Goal: Navigation & Orientation: Find specific page/section

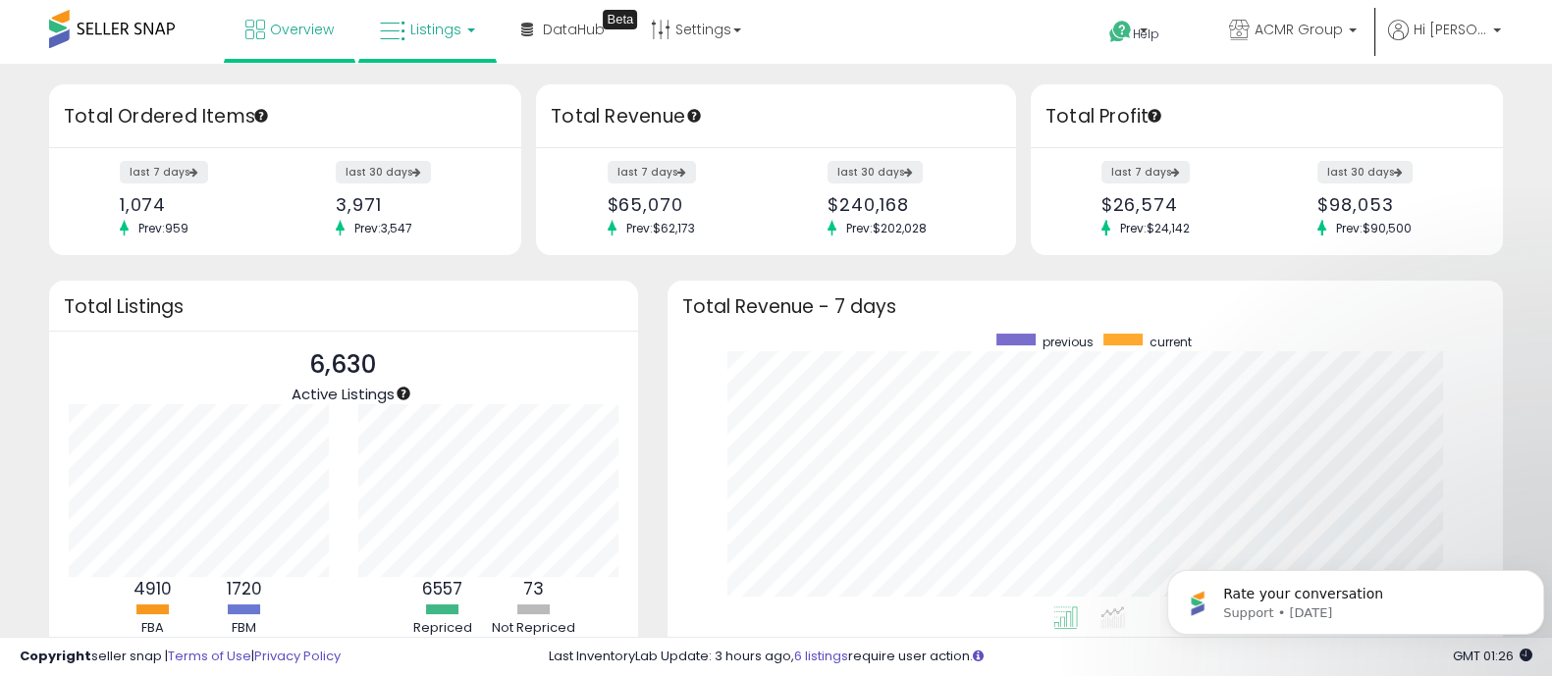
click at [439, 36] on span "Listings" at bounding box center [435, 30] width 51 height 20
click at [428, 90] on icon at bounding box center [441, 97] width 85 height 26
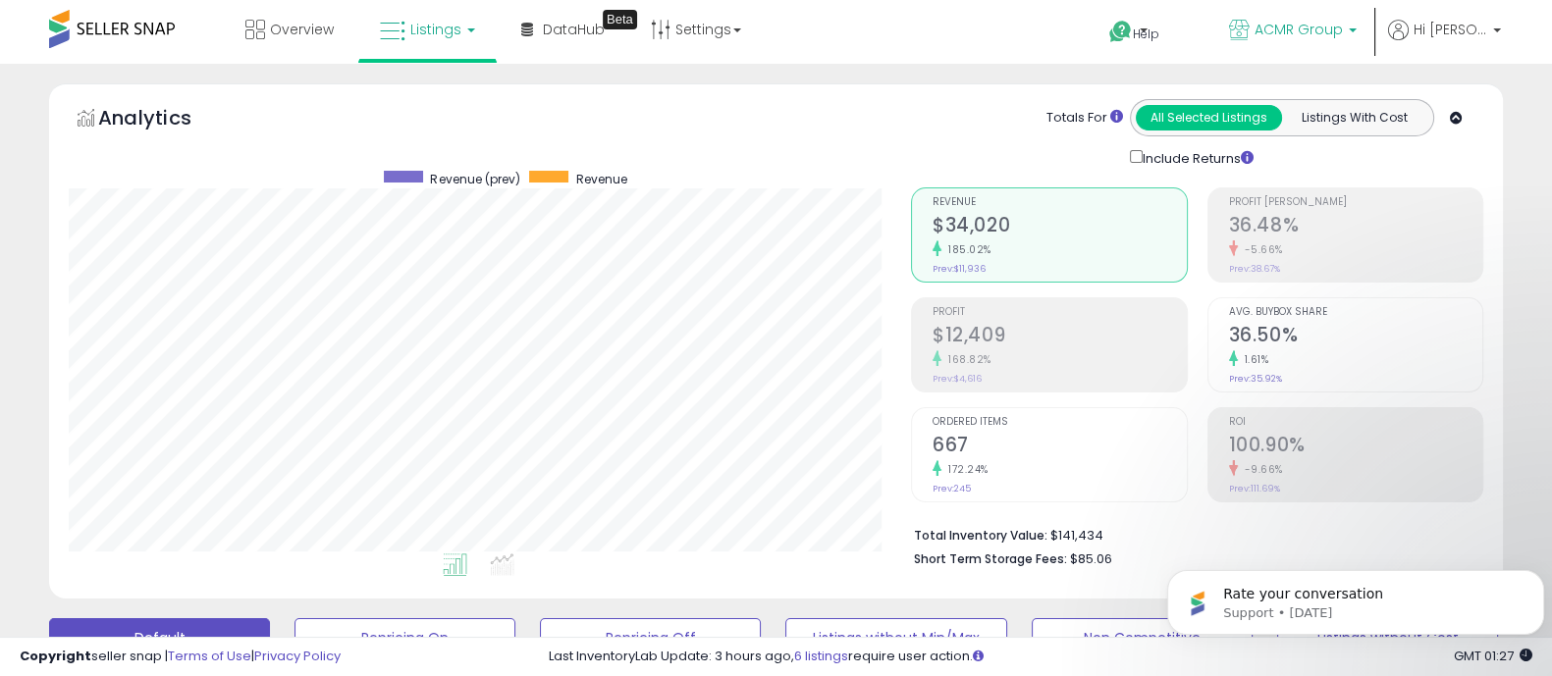
scroll to position [401, 841]
click at [1133, 27] on icon at bounding box center [1120, 32] width 25 height 25
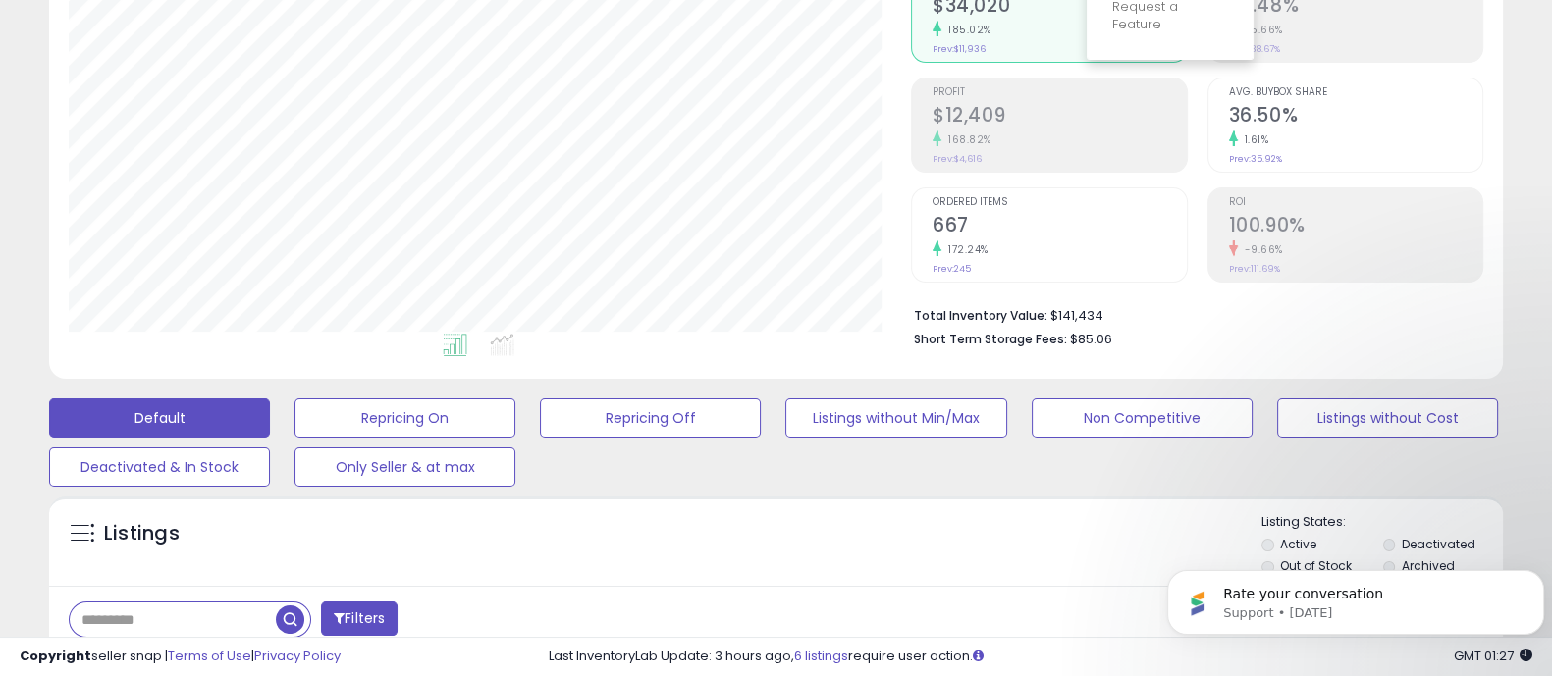
scroll to position [0, 0]
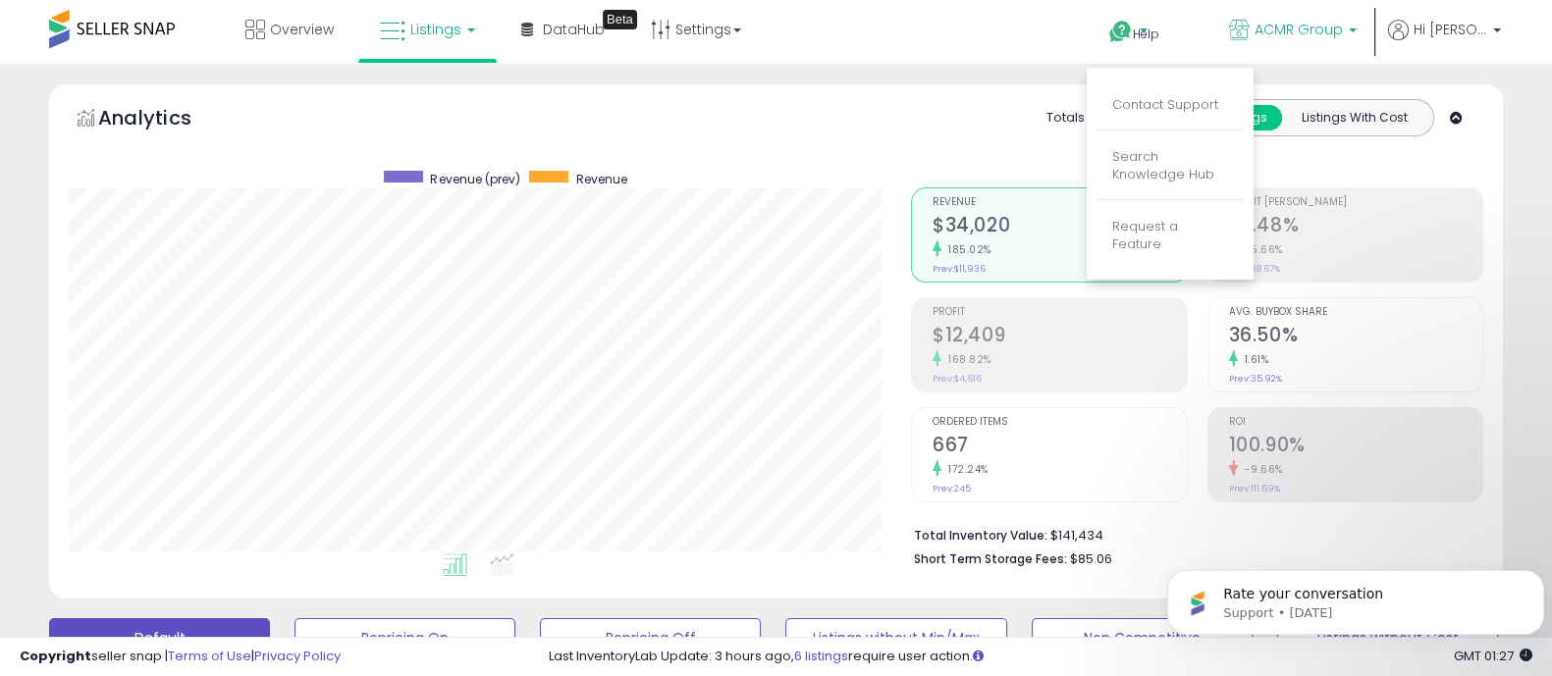
click at [1343, 33] on span "ACMR Group" at bounding box center [1298, 30] width 88 height 20
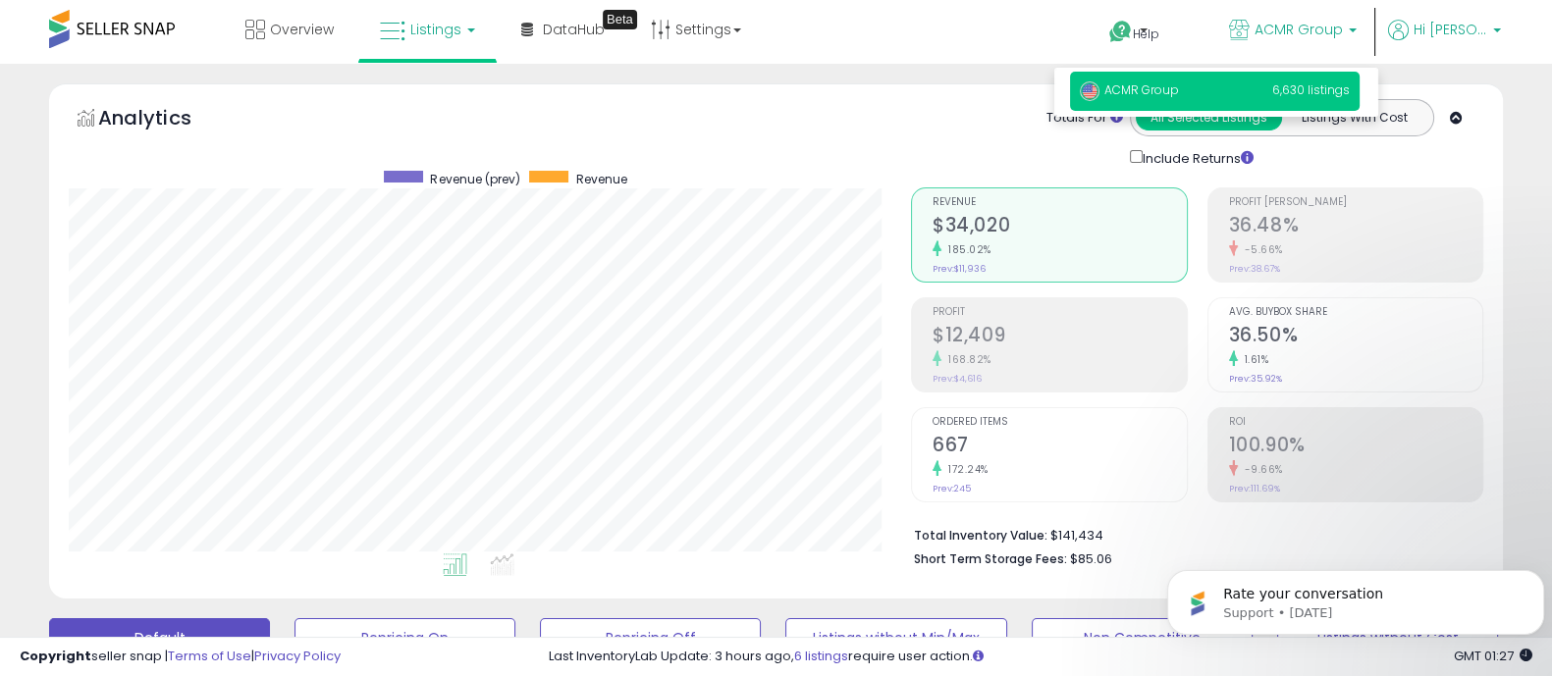
click at [1442, 28] on span "Hi [PERSON_NAME]" at bounding box center [1450, 30] width 74 height 20
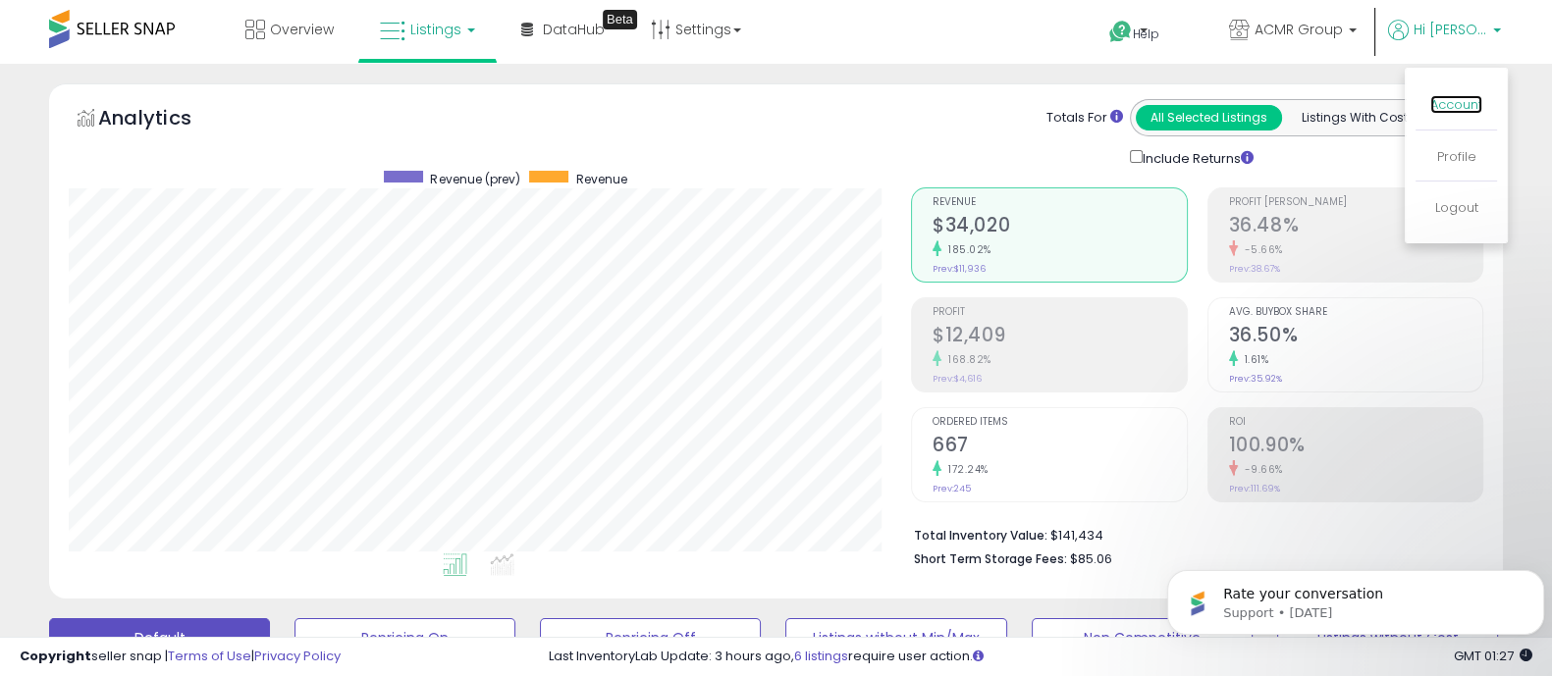
click at [1439, 102] on link "Account" at bounding box center [1456, 104] width 52 height 19
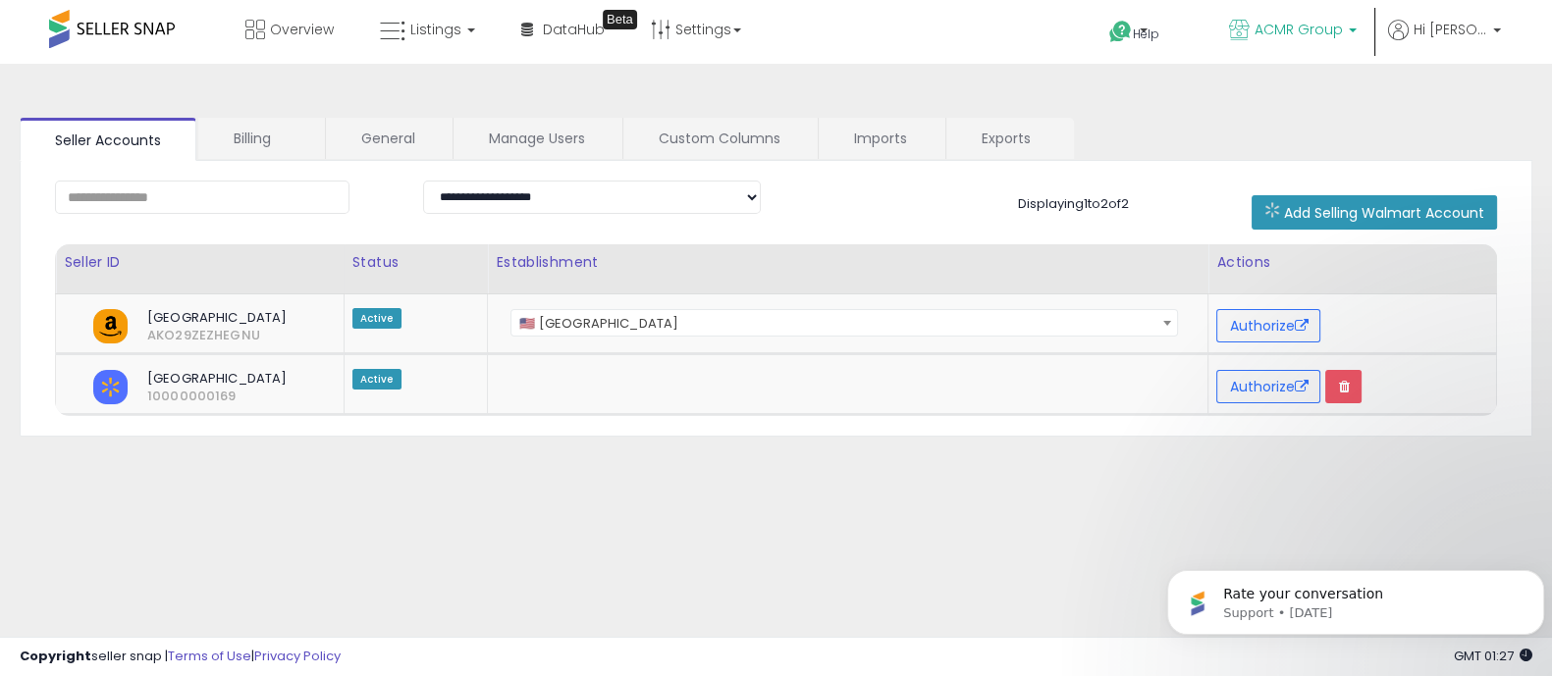
click at [1355, 40] on p "ACMR Group" at bounding box center [1293, 32] width 128 height 25
click at [1133, 25] on icon at bounding box center [1120, 32] width 25 height 25
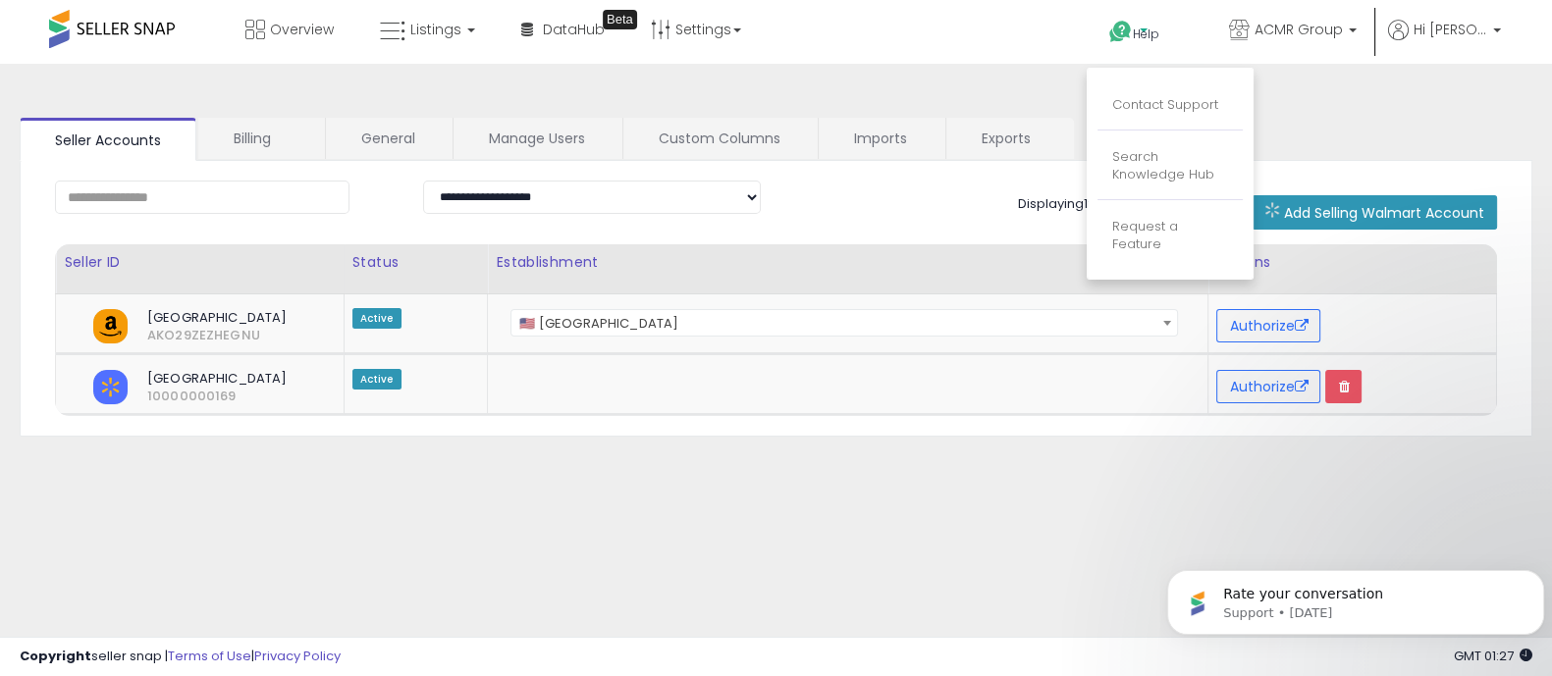
click at [1441, 17] on ul "Help Contact Support Search Knowledge Hub Request a Feature ACMR Group ACMR Gro…" at bounding box center [1297, 34] width 421 height 68
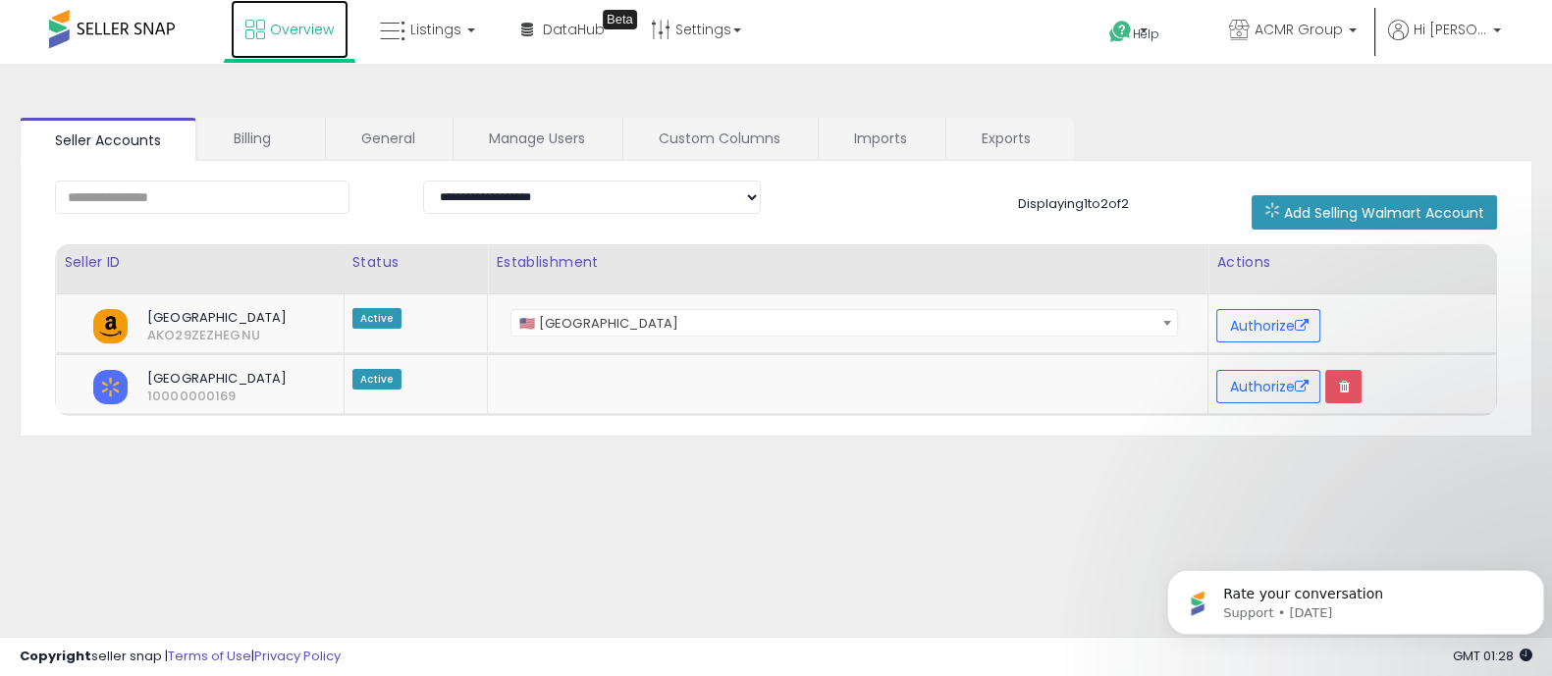
click at [322, 30] on span "Overview" at bounding box center [302, 30] width 64 height 20
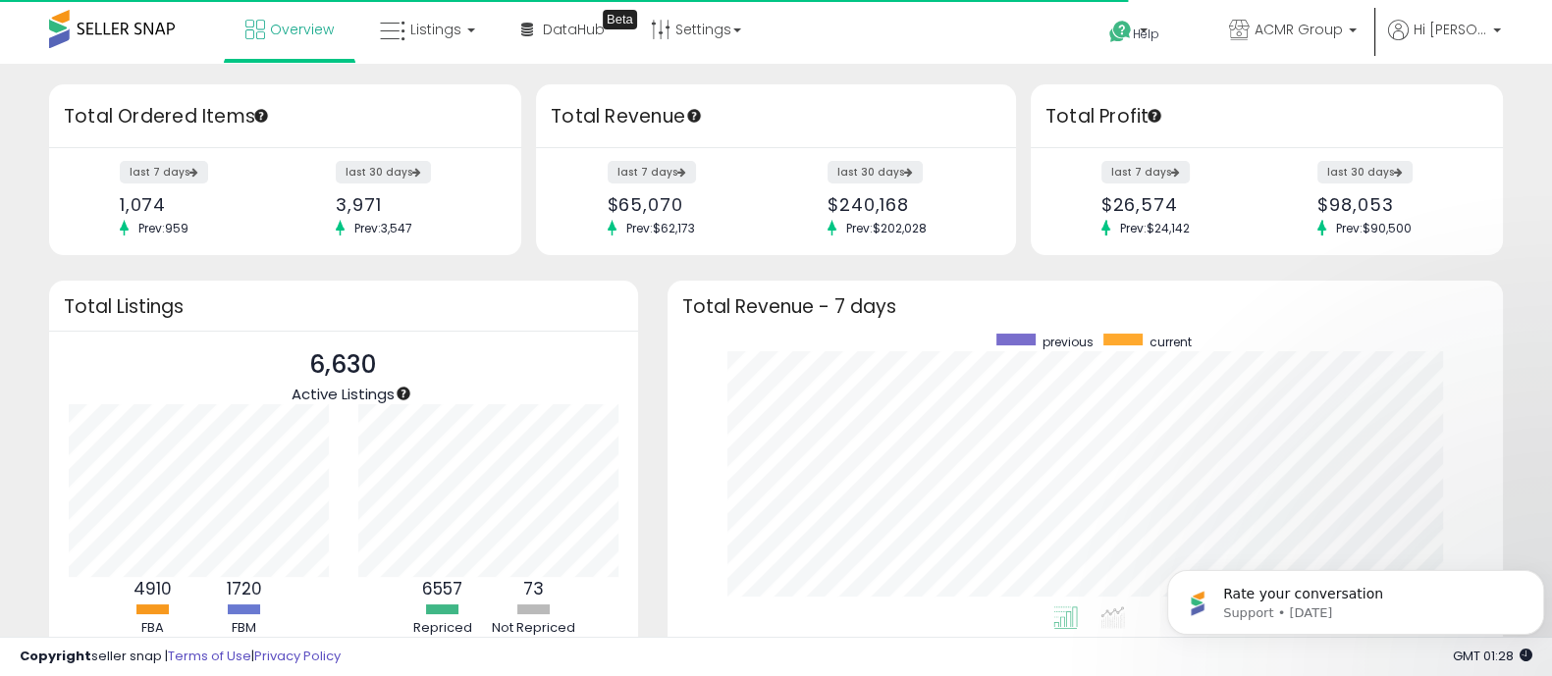
scroll to position [272, 795]
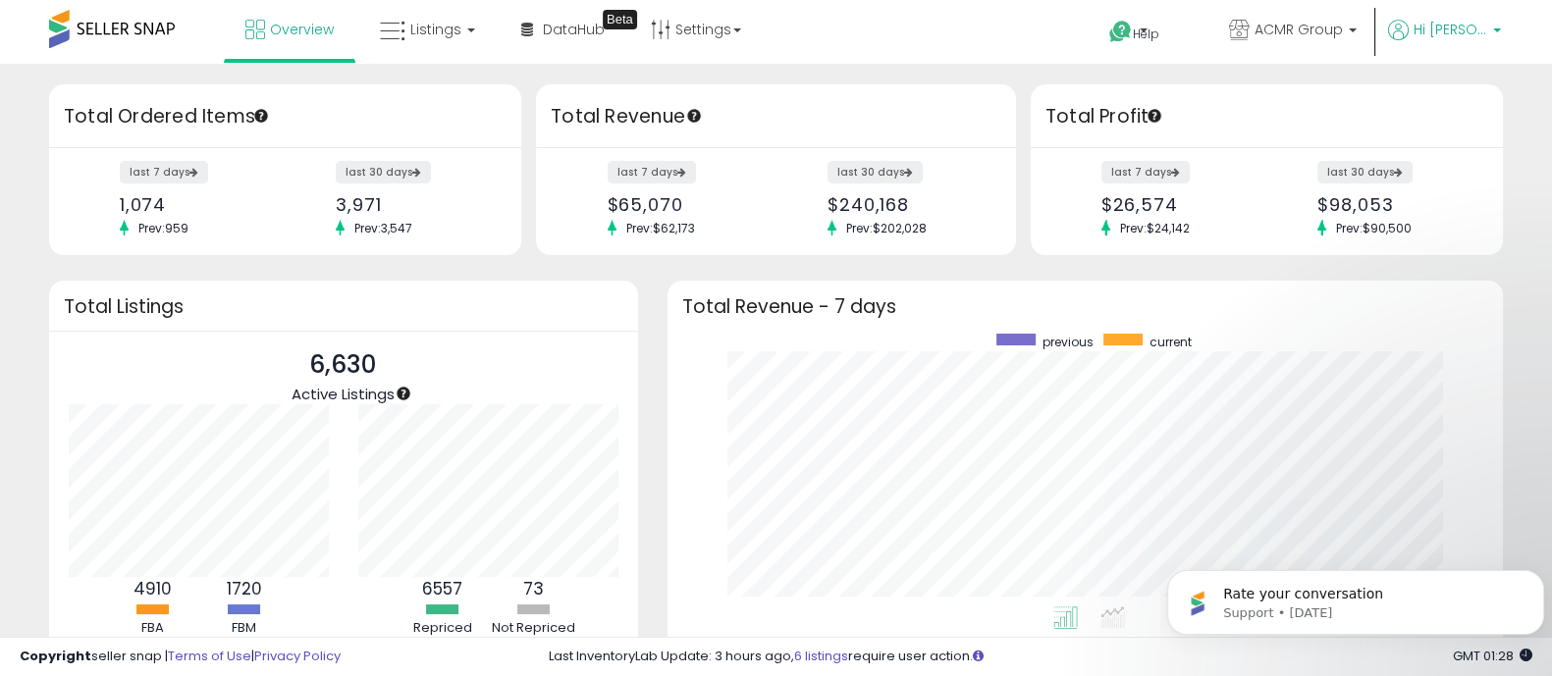
click at [1453, 36] on span "Hi [PERSON_NAME]" at bounding box center [1450, 30] width 74 height 20
click at [1343, 33] on span "ACMR Group" at bounding box center [1298, 30] width 88 height 20
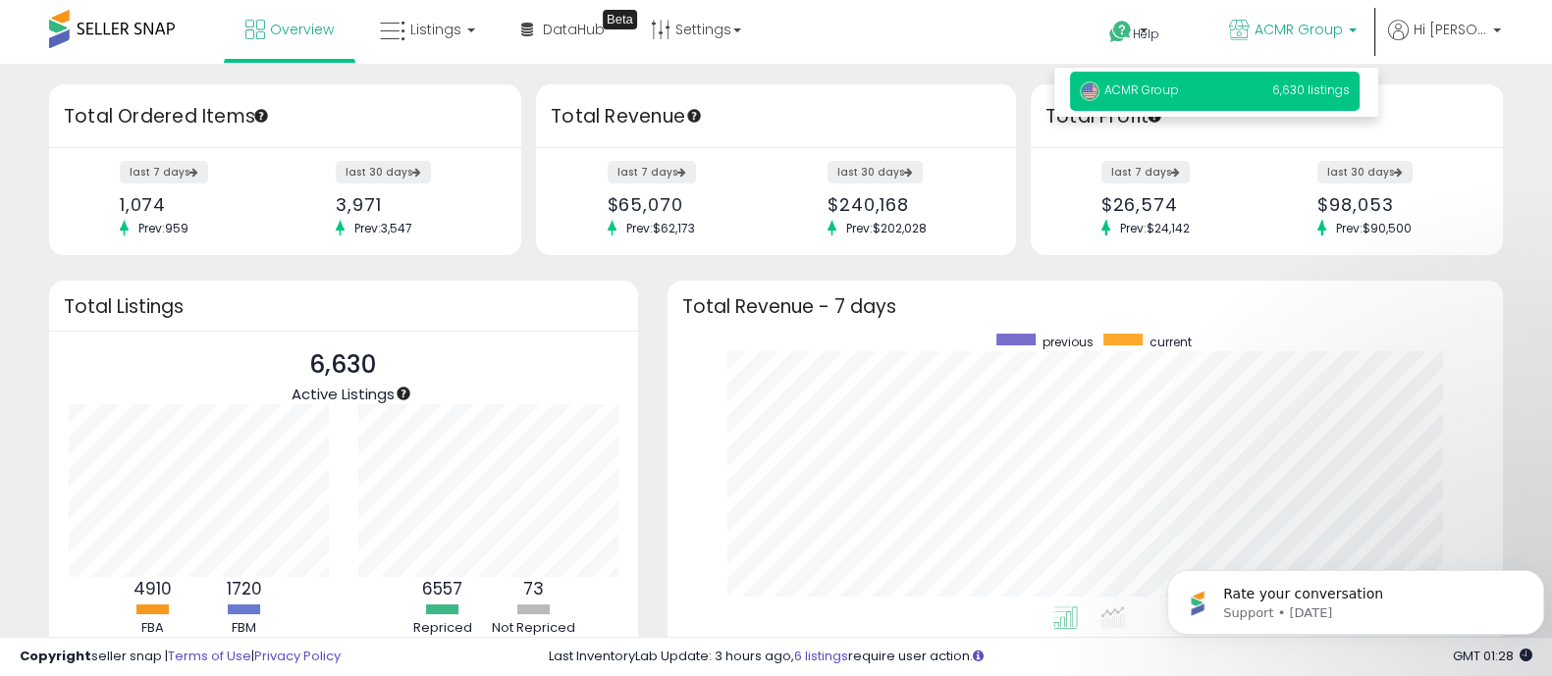
click at [1163, 89] on span "ACMR Group" at bounding box center [1129, 89] width 99 height 17
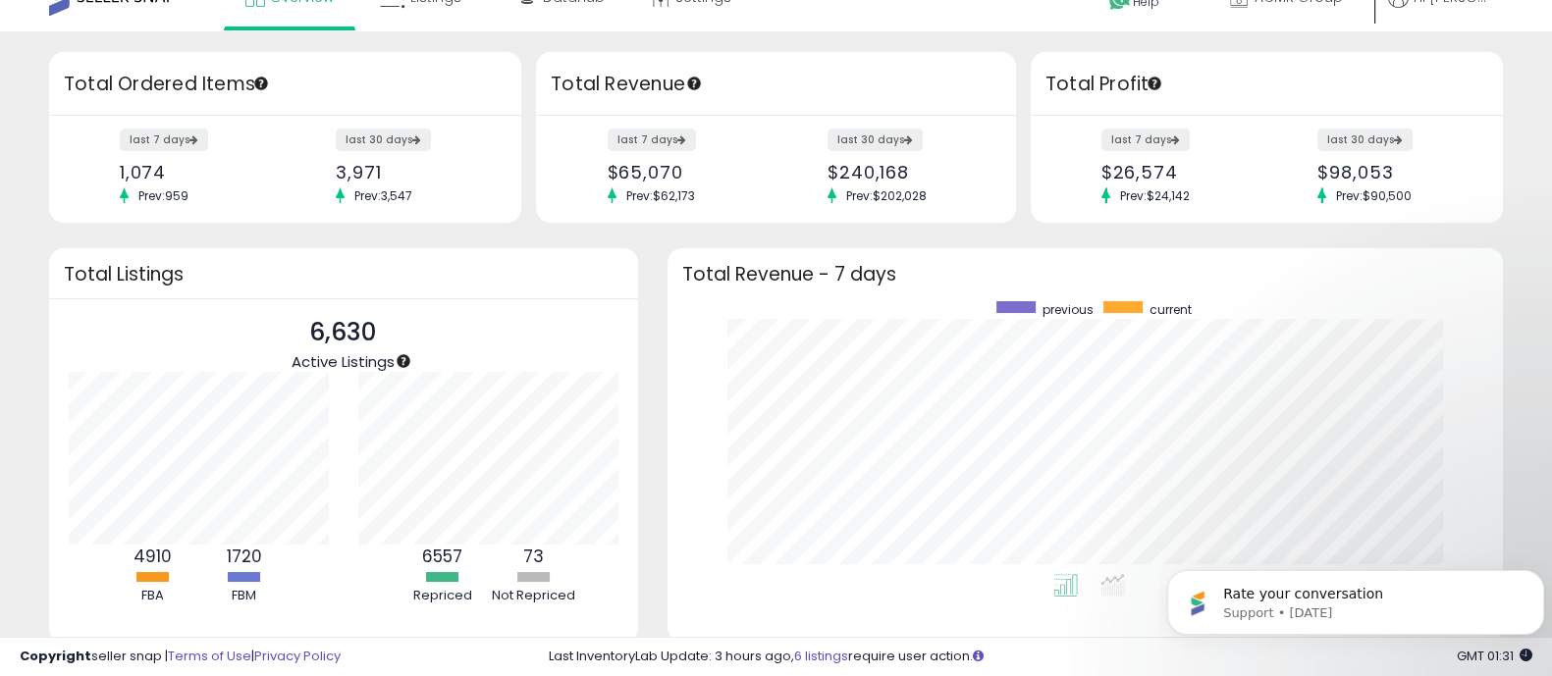
scroll to position [34, 0]
